Goal: Task Accomplishment & Management: Use online tool/utility

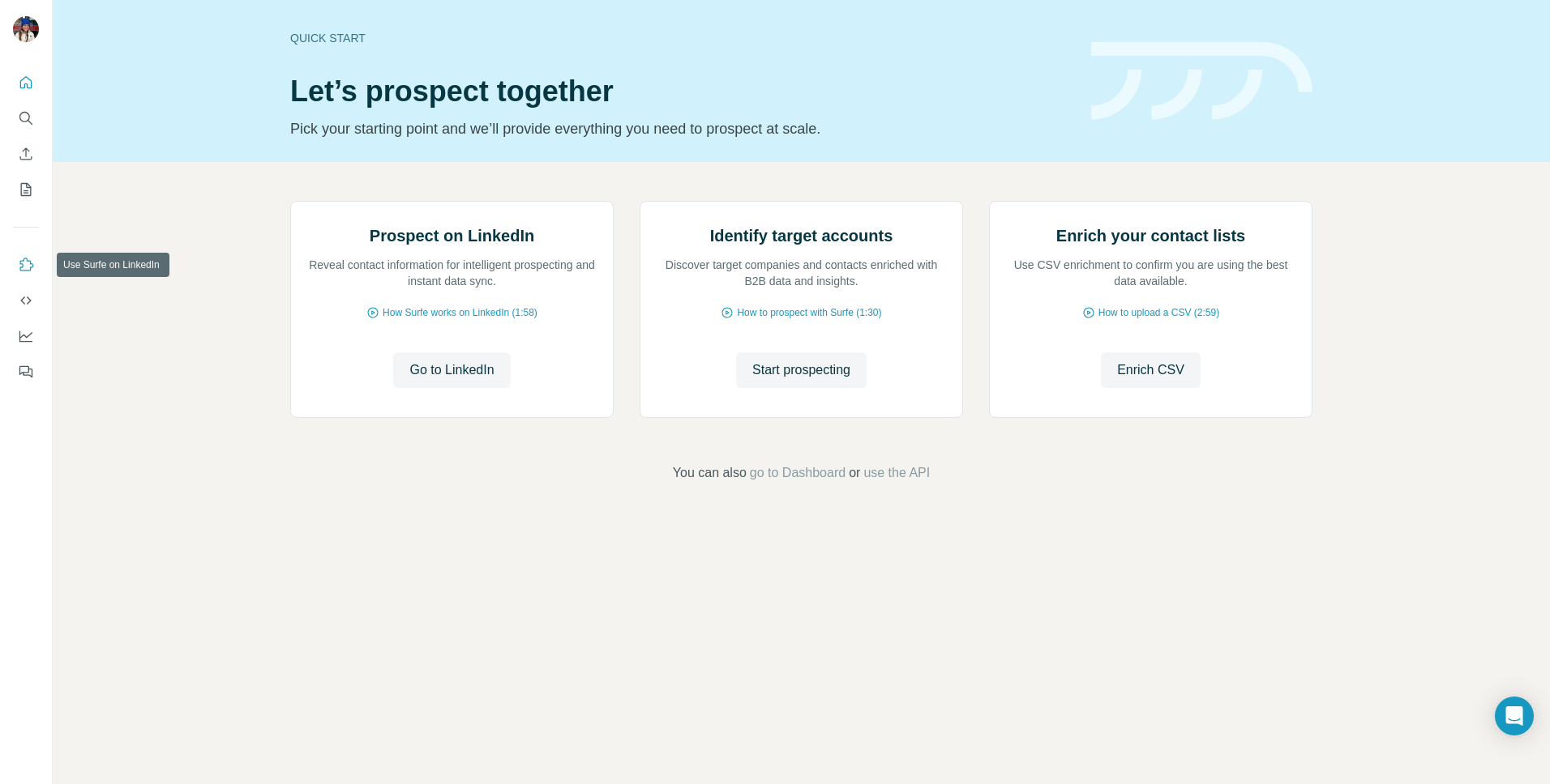
click at [34, 271] on button "Use Surfe on LinkedIn" at bounding box center [26, 265] width 26 height 29
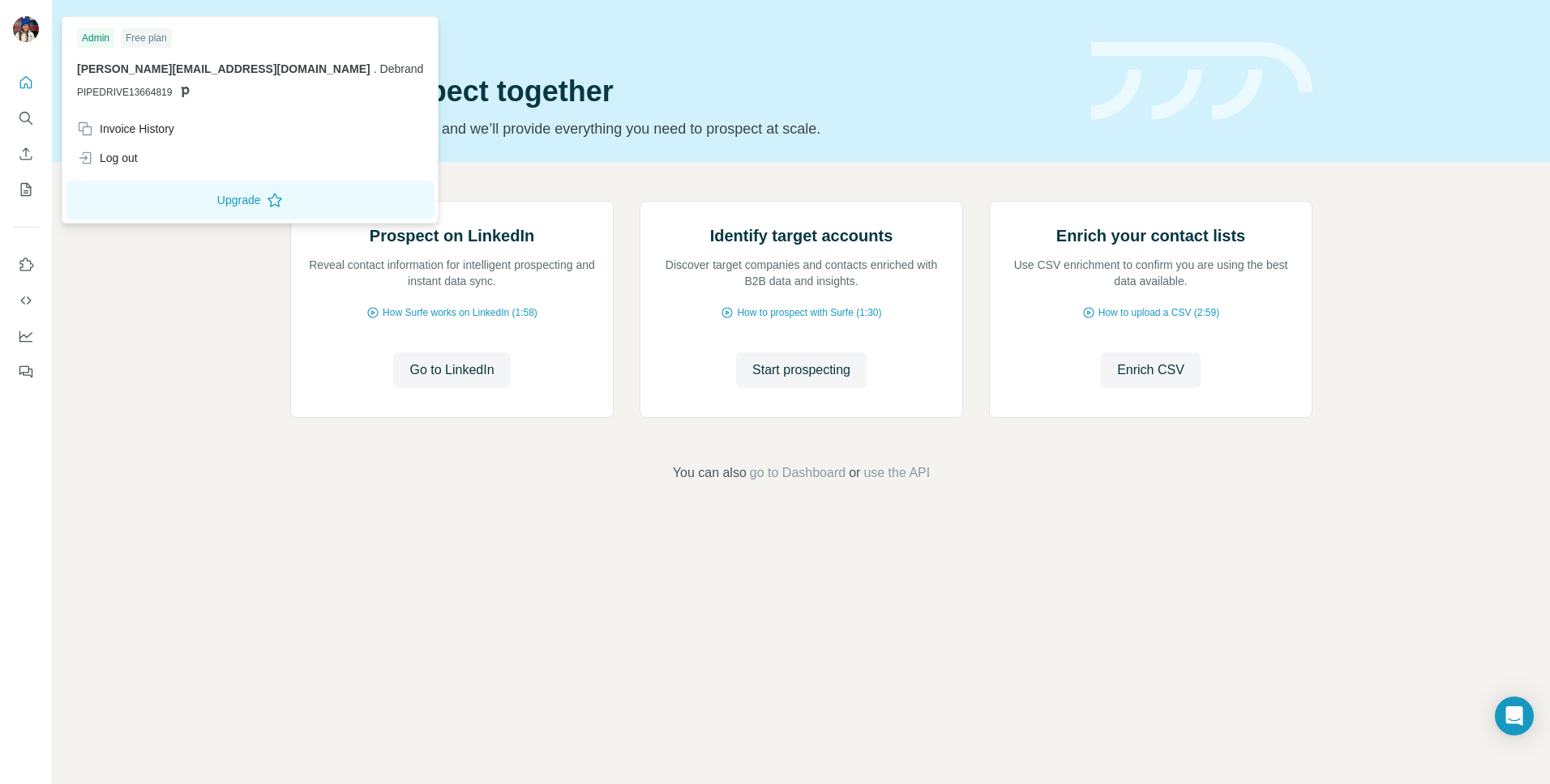
click at [20, 32] on img at bounding box center [26, 29] width 26 height 26
click at [142, 204] on button "Upgrade" at bounding box center [250, 200] width 369 height 39
